Goal: Navigation & Orientation: Find specific page/section

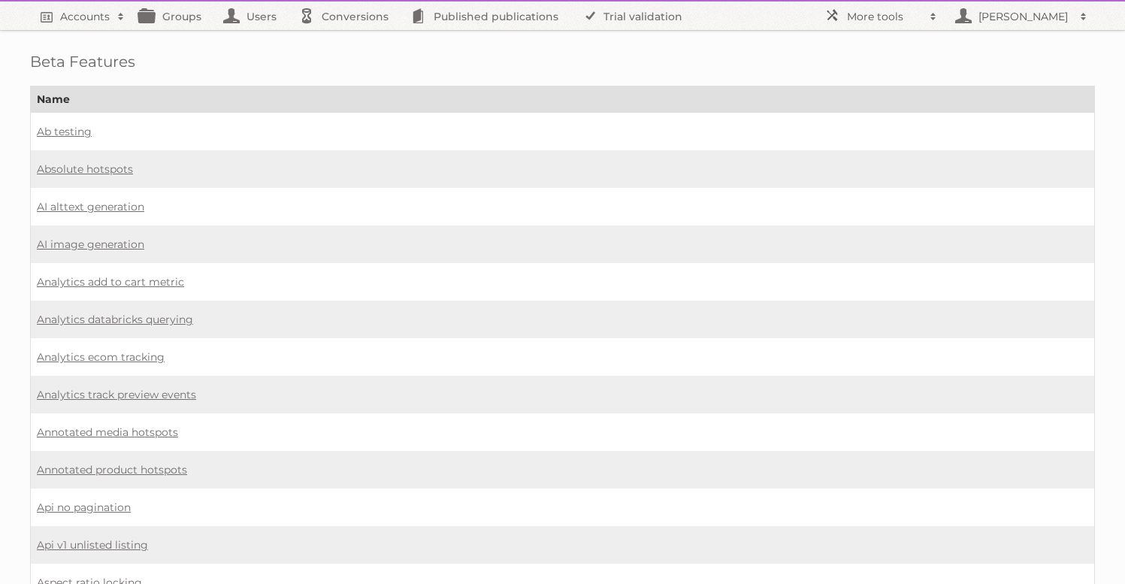
scroll to position [1136, 0]
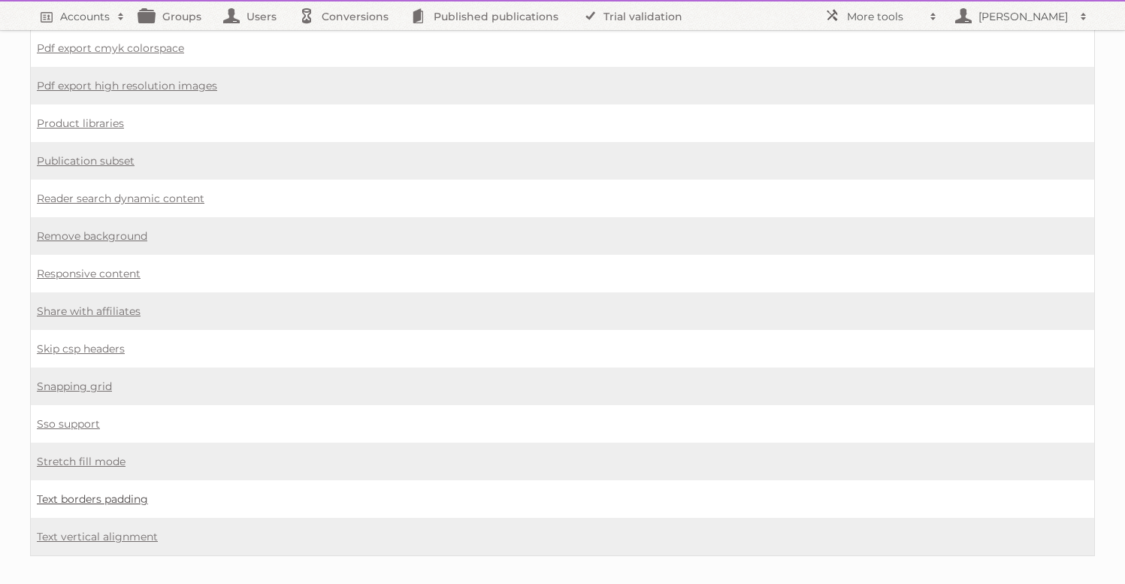
click at [97, 492] on link "Text borders padding" at bounding box center [92, 499] width 111 height 14
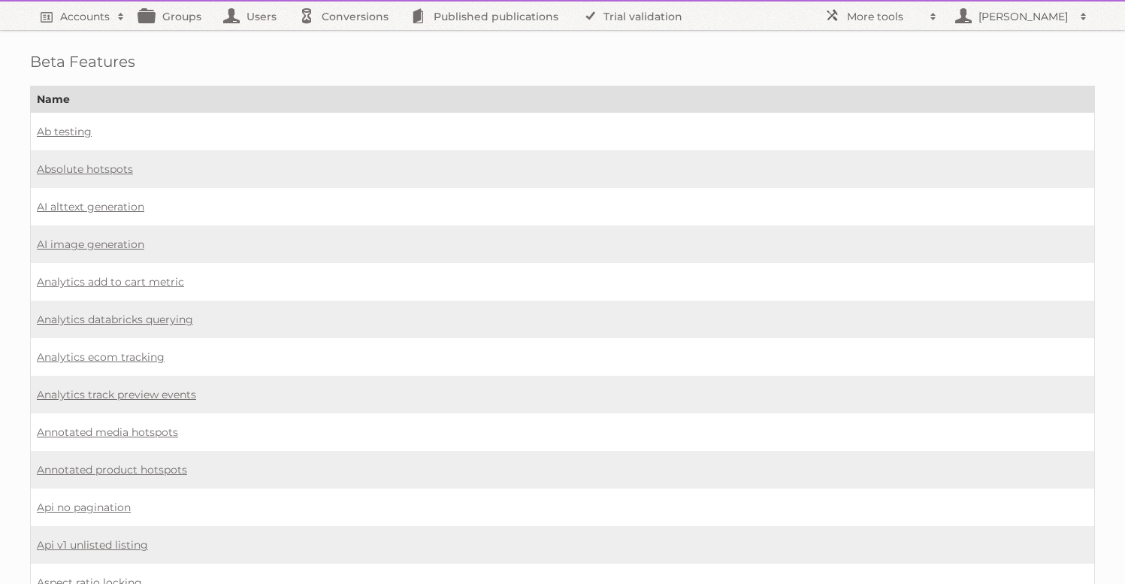
scroll to position [1136, 0]
